Goal: Find specific page/section: Find specific page/section

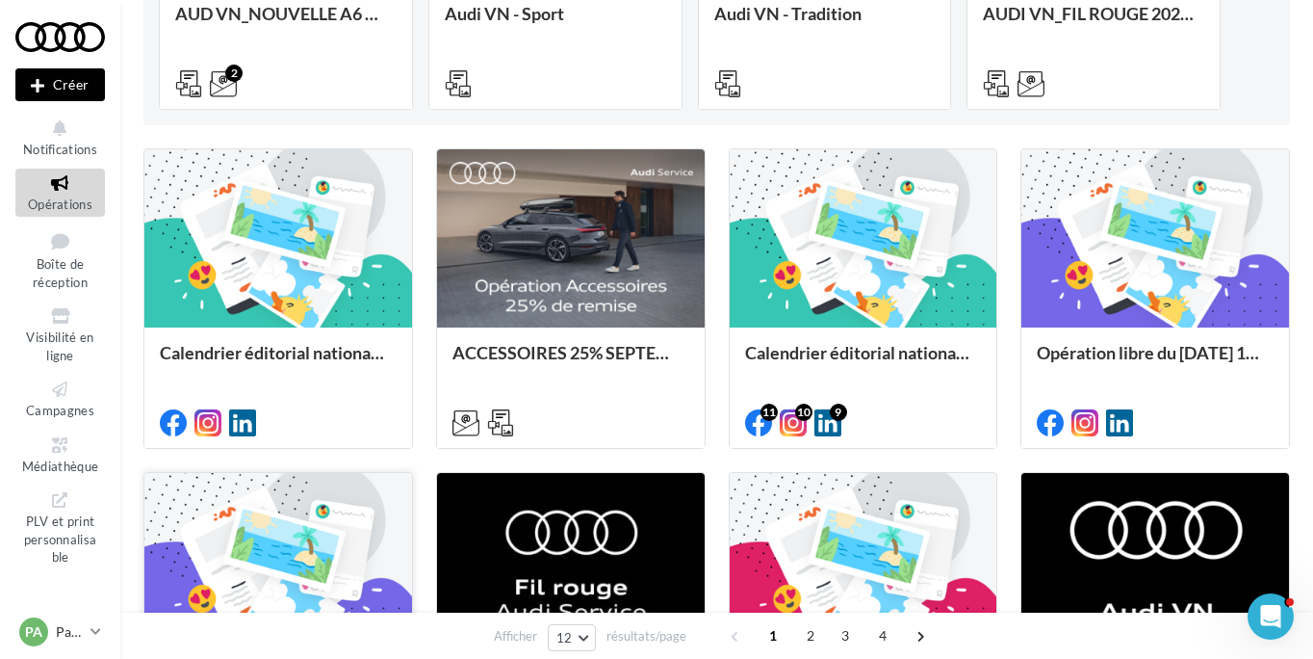
scroll to position [630, 0]
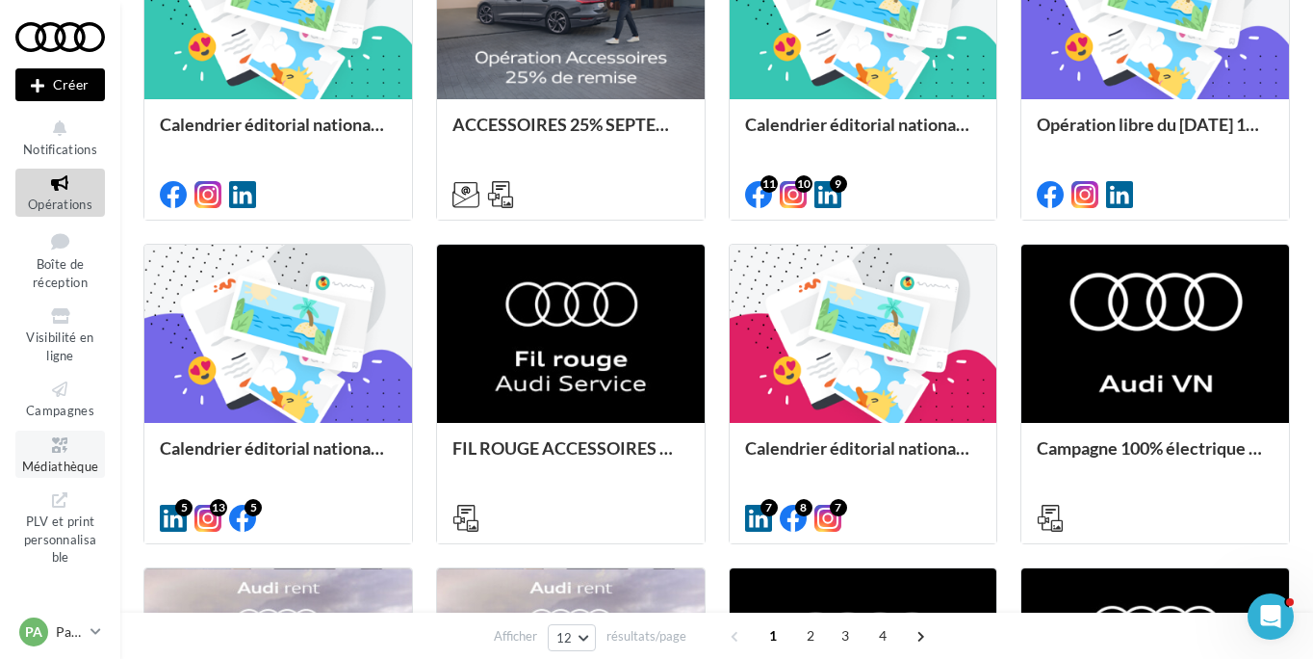
click at [80, 458] on span "Médiathèque" at bounding box center [60, 465] width 77 height 15
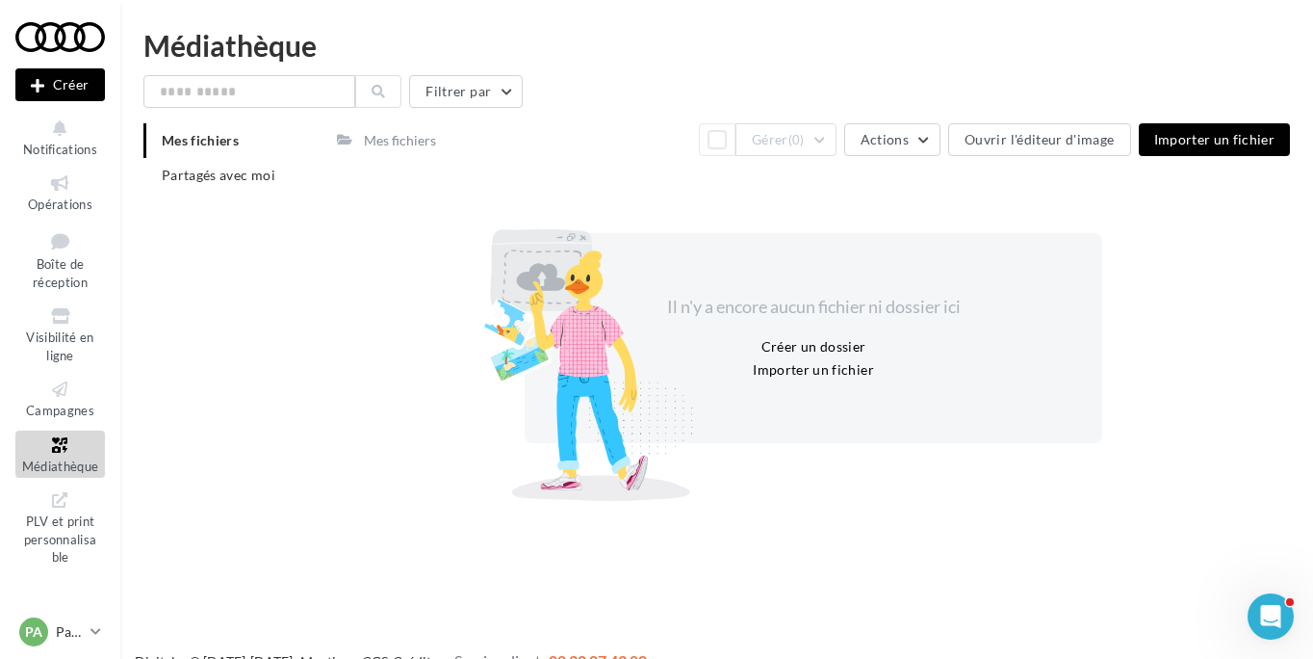
click at [403, 141] on div "Mes fichiers" at bounding box center [400, 140] width 72 height 19
click at [213, 175] on span "Partagés avec moi" at bounding box center [219, 175] width 114 height 16
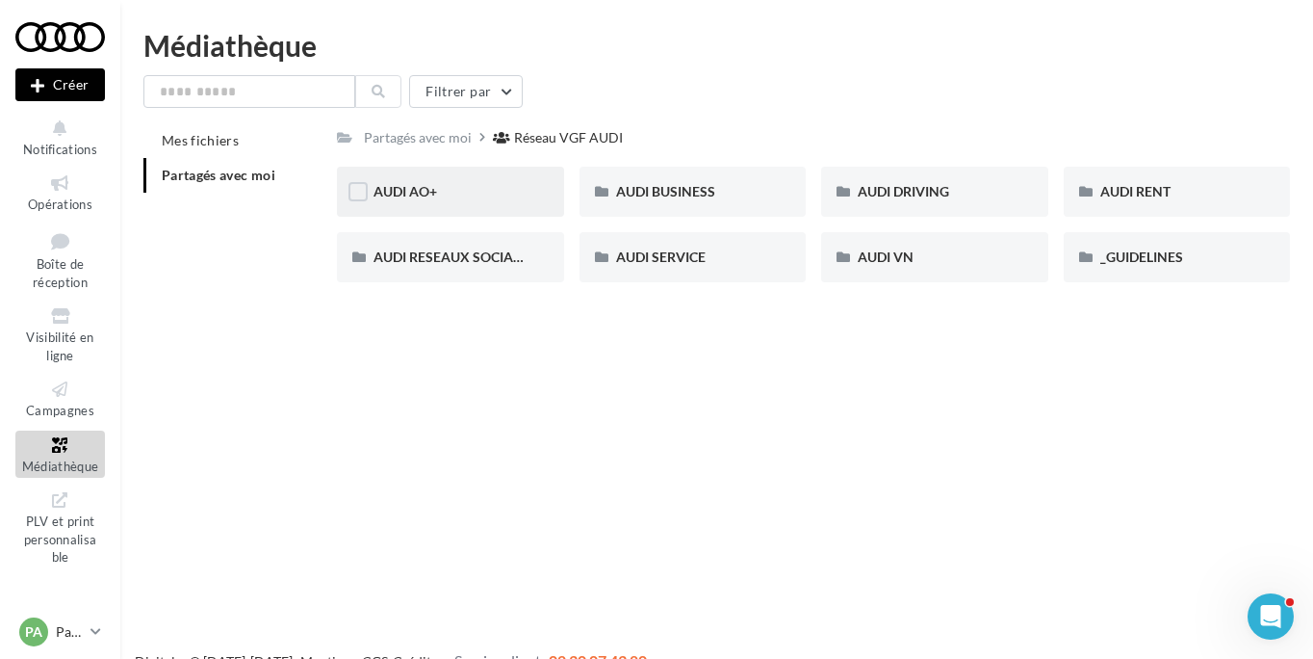
click at [454, 196] on div "AUDI AO+" at bounding box center [450, 191] width 153 height 19
